Goal: Information Seeking & Learning: Learn about a topic

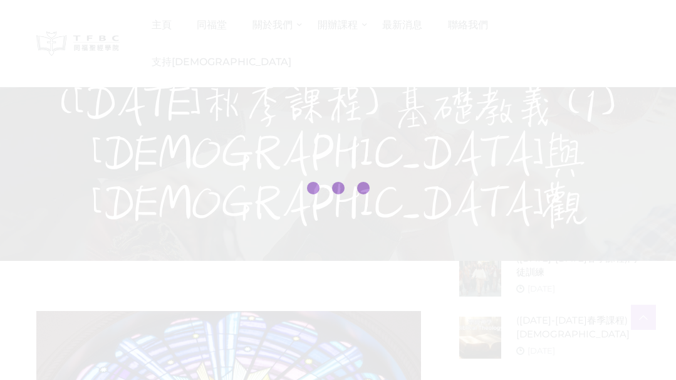
scroll to position [570, 0]
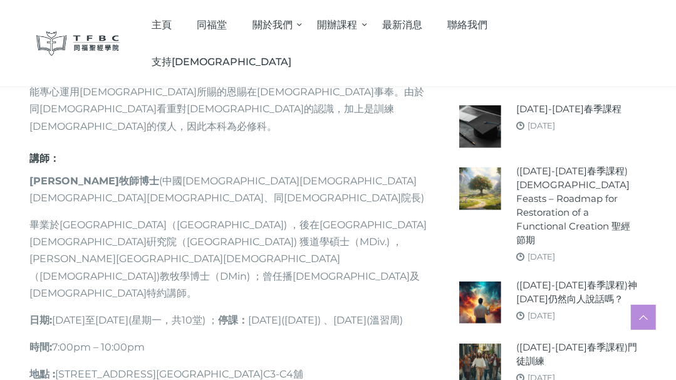
drag, startPoint x: 357, startPoint y: 311, endPoint x: 361, endPoint y: 304, distance: 7.9
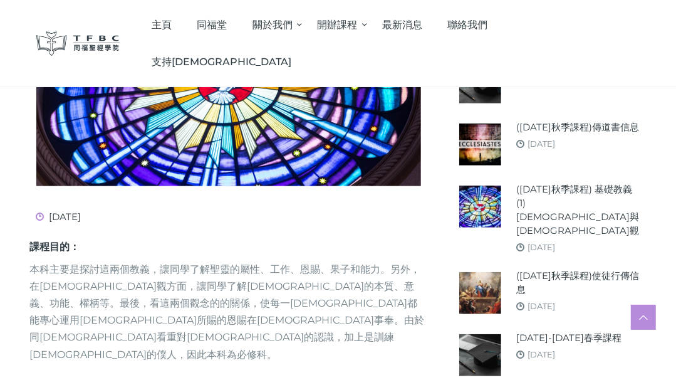
scroll to position [456, 0]
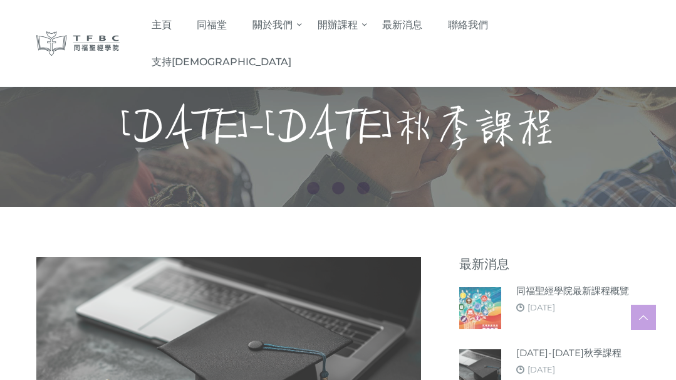
scroll to position [627, 0]
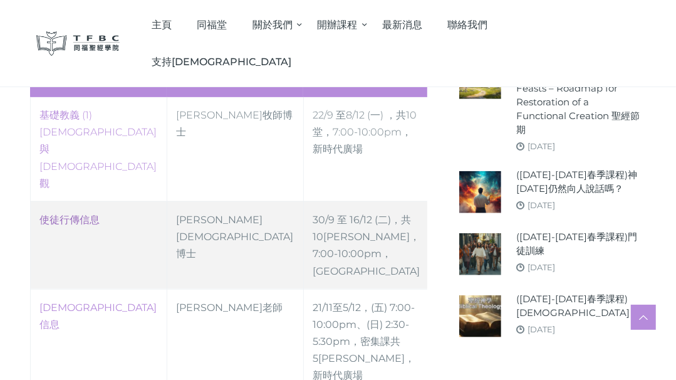
click at [71, 214] on link "使徒行傳信息" at bounding box center [70, 220] width 60 height 12
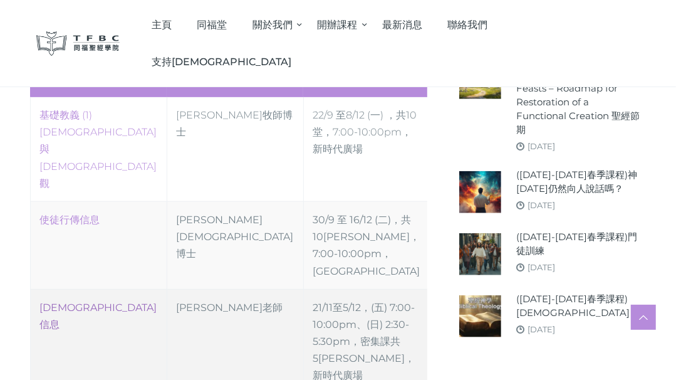
click at [76, 302] on link "[DEMOGRAPHIC_DATA]信息" at bounding box center [98, 316] width 117 height 29
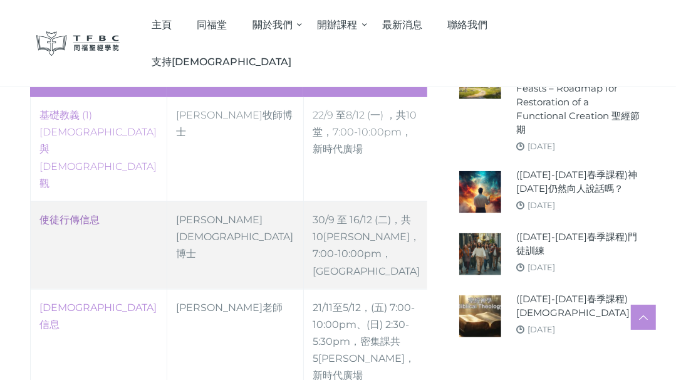
click at [76, 214] on link "使徒行傳信息" at bounding box center [70, 220] width 60 height 12
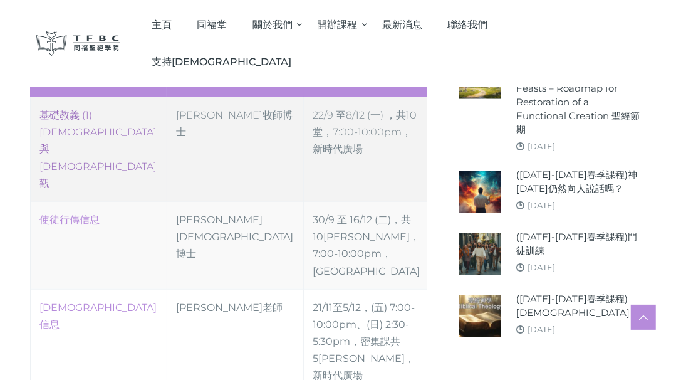
click at [75, 109] on link "‎基礎教義 (1) [DEMOGRAPHIC_DATA]與[DEMOGRAPHIC_DATA]觀" at bounding box center [98, 149] width 117 height 80
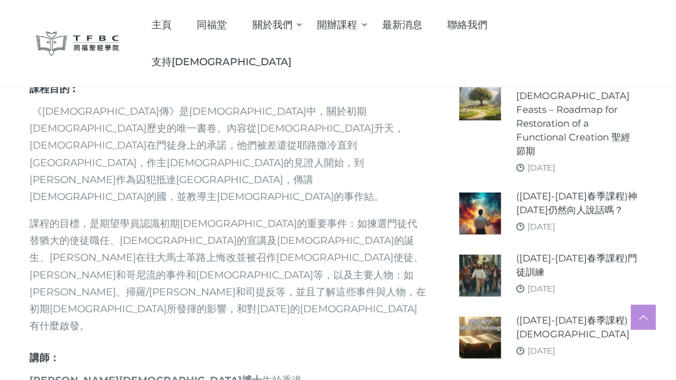
scroll to position [627, 0]
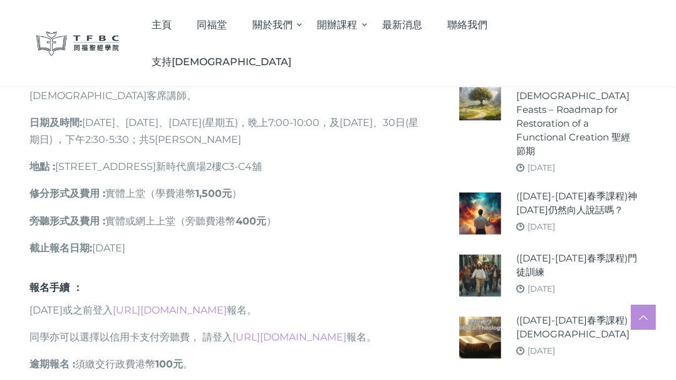
scroll to position [627, 0]
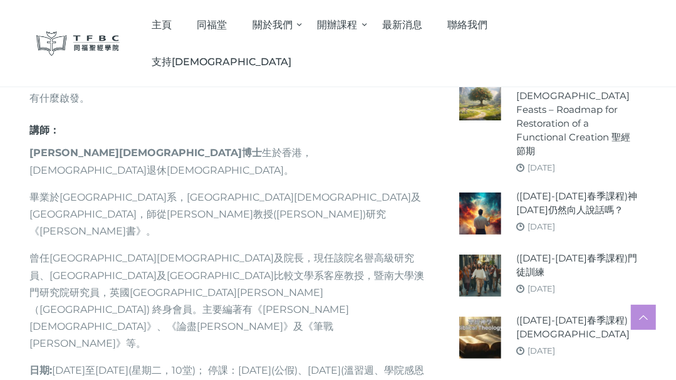
scroll to position [797, 0]
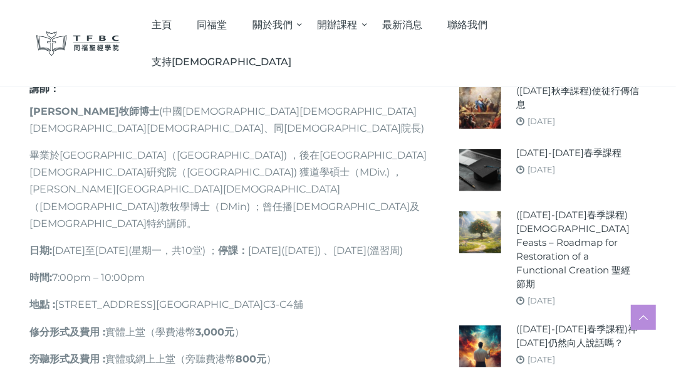
scroll to position [627, 0]
